Goal: Task Accomplishment & Management: Manage account settings

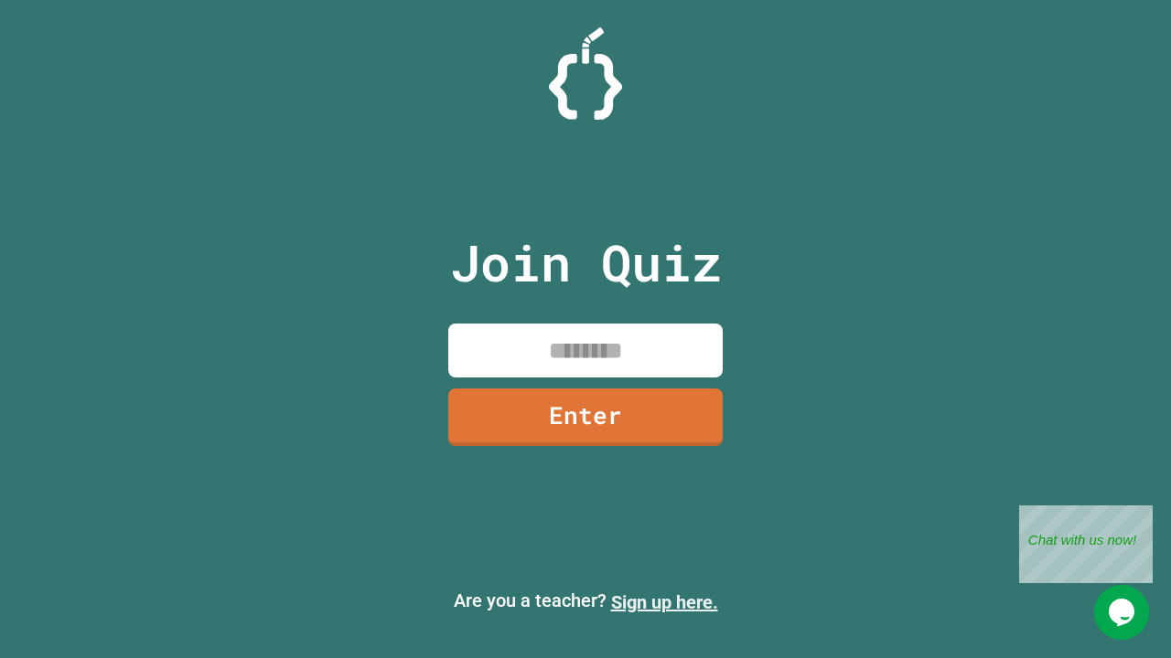
click at [664, 603] on link "Sign up here." at bounding box center [664, 603] width 107 height 22
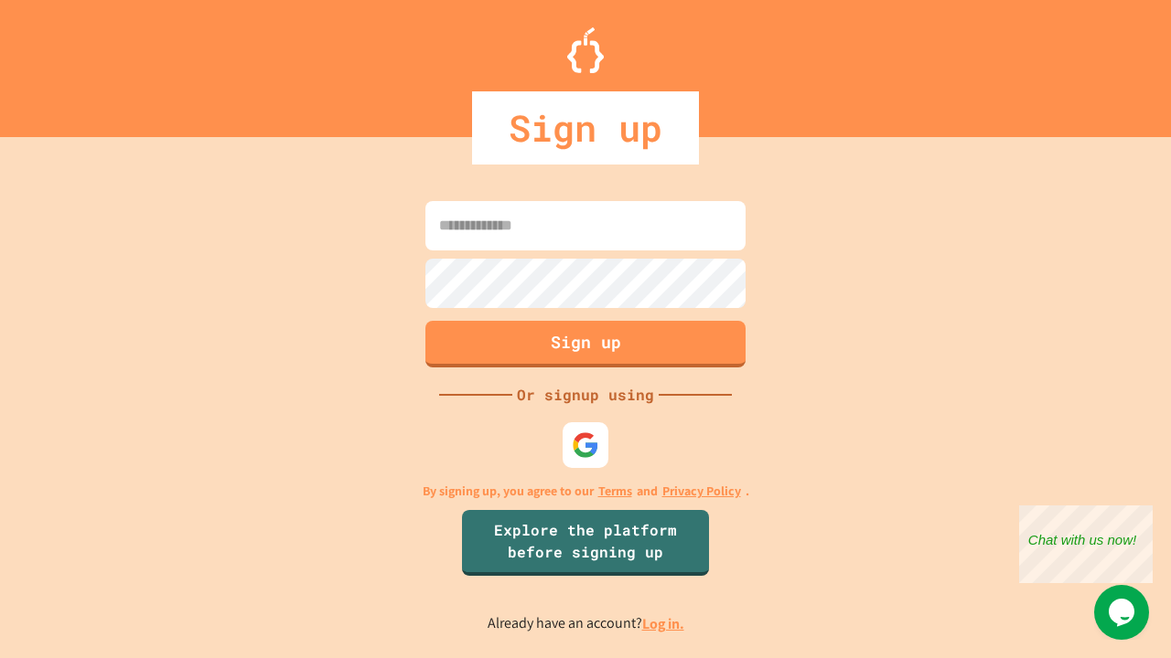
click at [664, 624] on link "Log in." at bounding box center [663, 624] width 42 height 19
